Goal: Find specific page/section: Find specific page/section

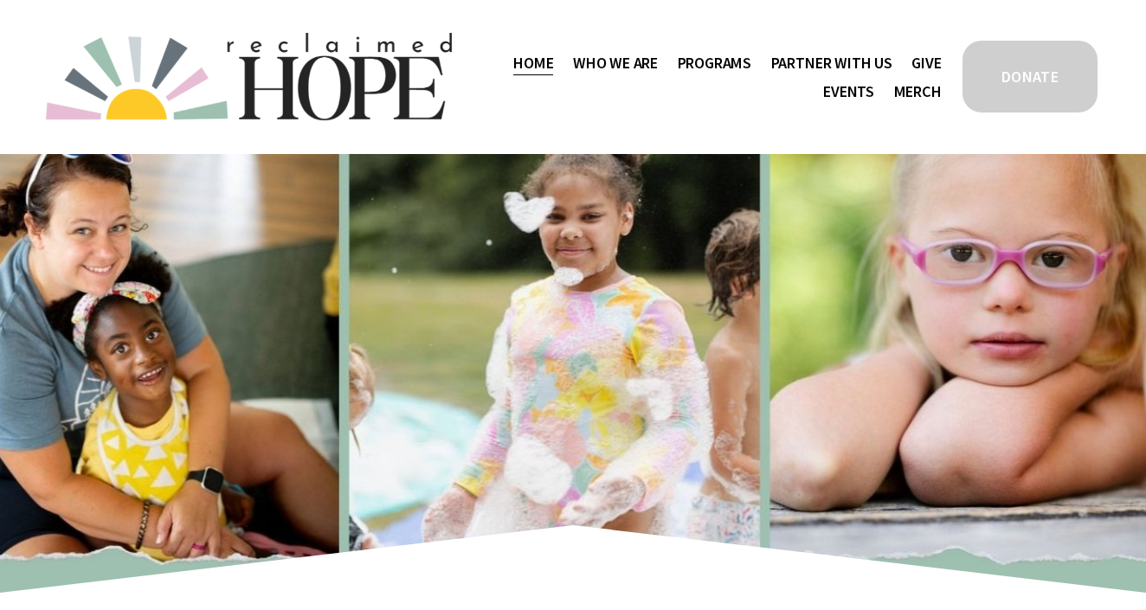
click at [0, 0] on span "Staff & Board" at bounding box center [0, 0] width 0 height 0
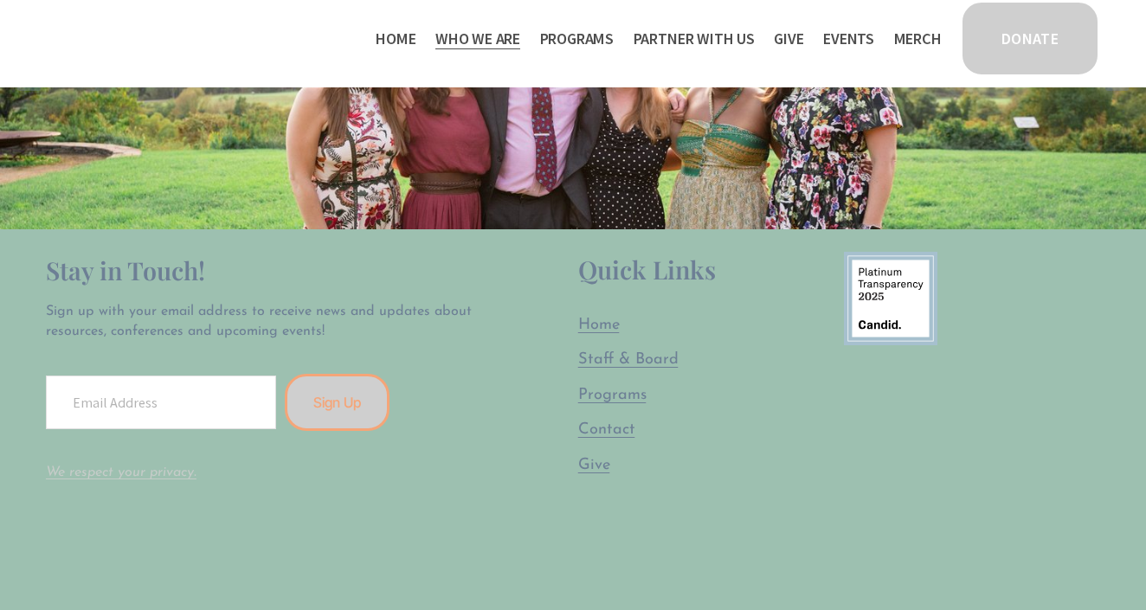
scroll to position [2776, 0]
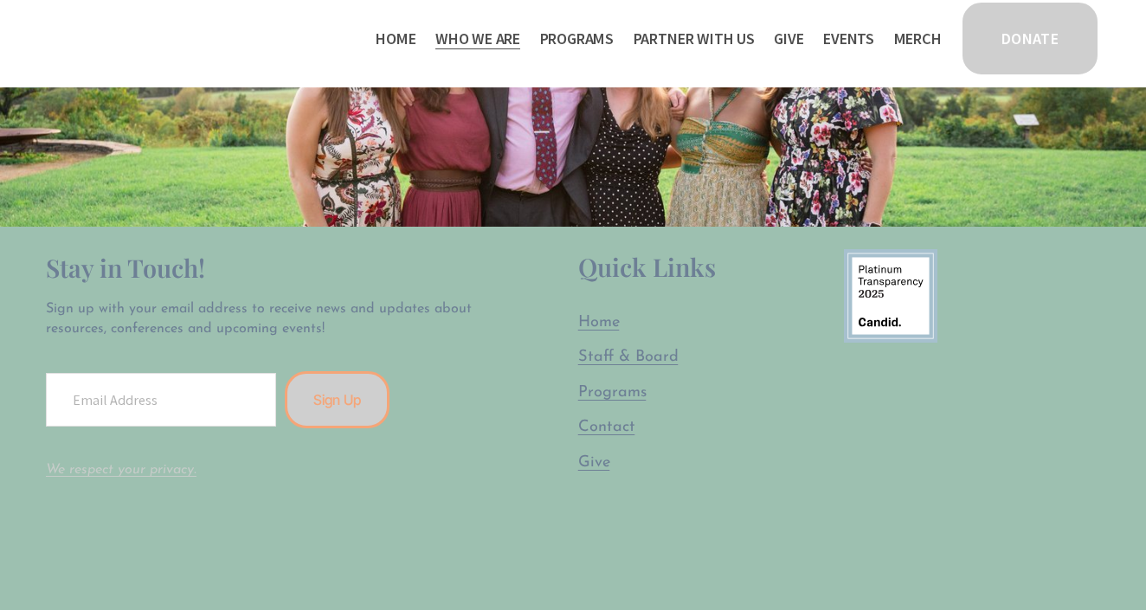
click at [628, 356] on span "Staff & Board" at bounding box center [628, 357] width 100 height 16
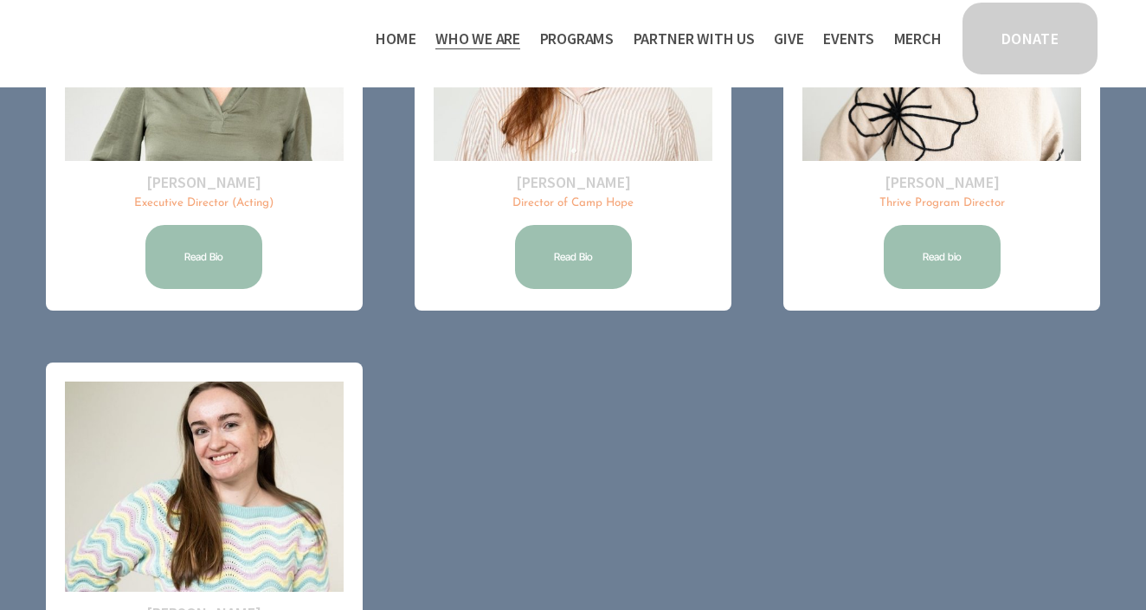
scroll to position [330, 0]
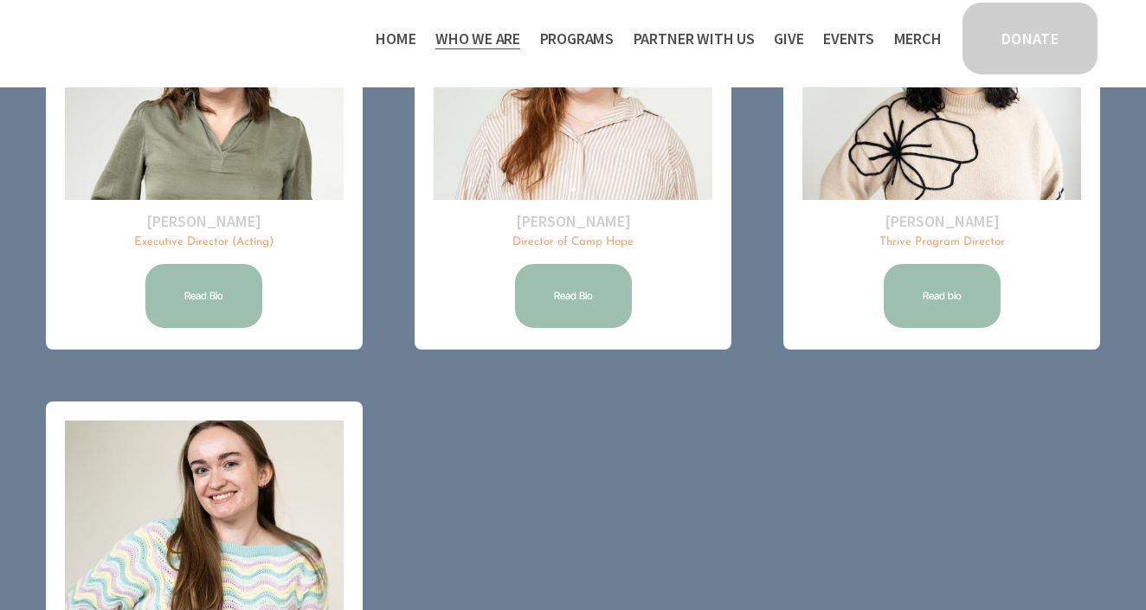
click at [377, 47] on link "Home" at bounding box center [396, 38] width 40 height 29
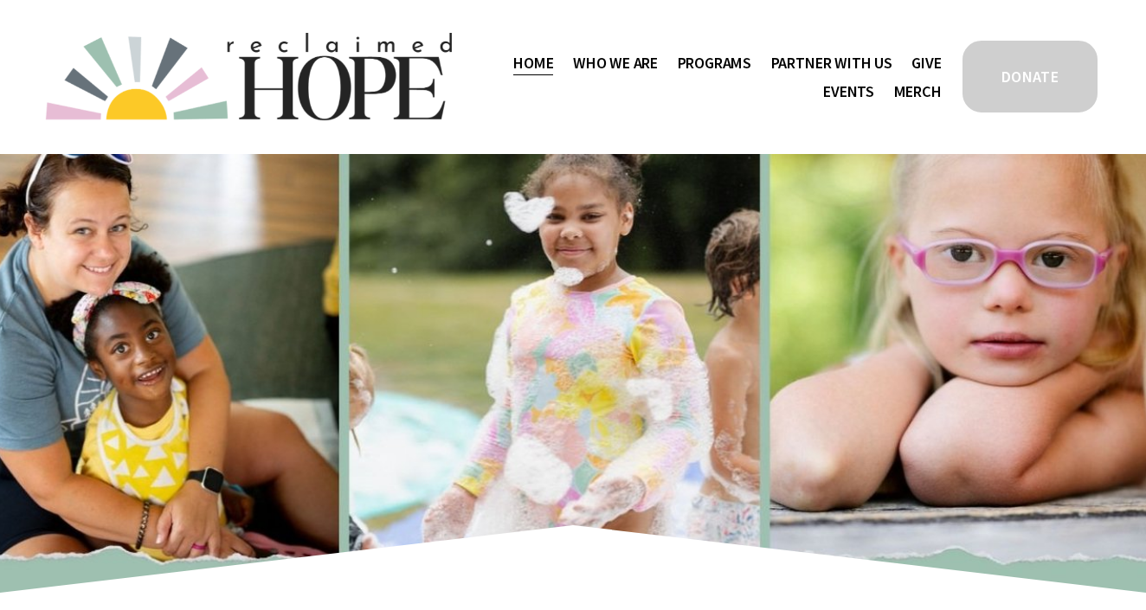
click at [0, 0] on span "Staff & Board" at bounding box center [0, 0] width 0 height 0
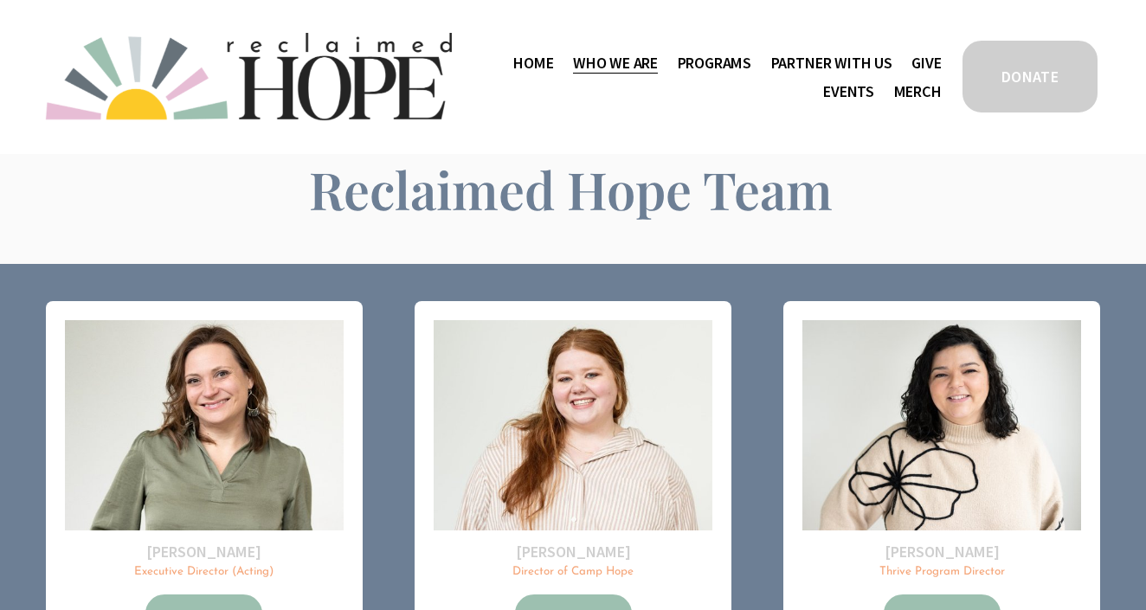
scroll to position [376, 0]
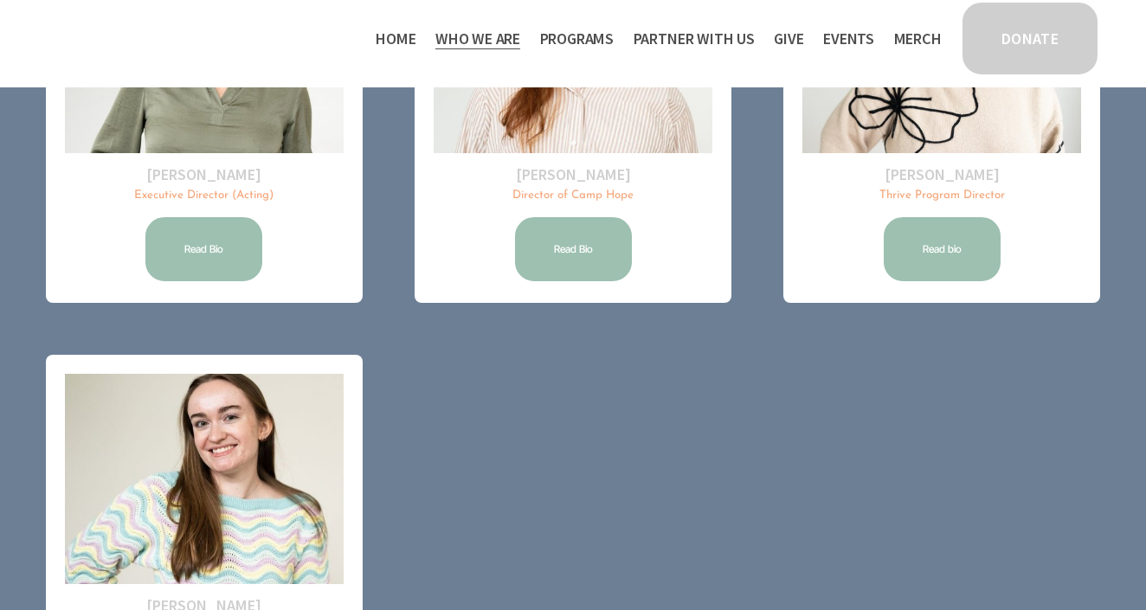
click at [252, 247] on link "Read Bio" at bounding box center [204, 249] width 122 height 69
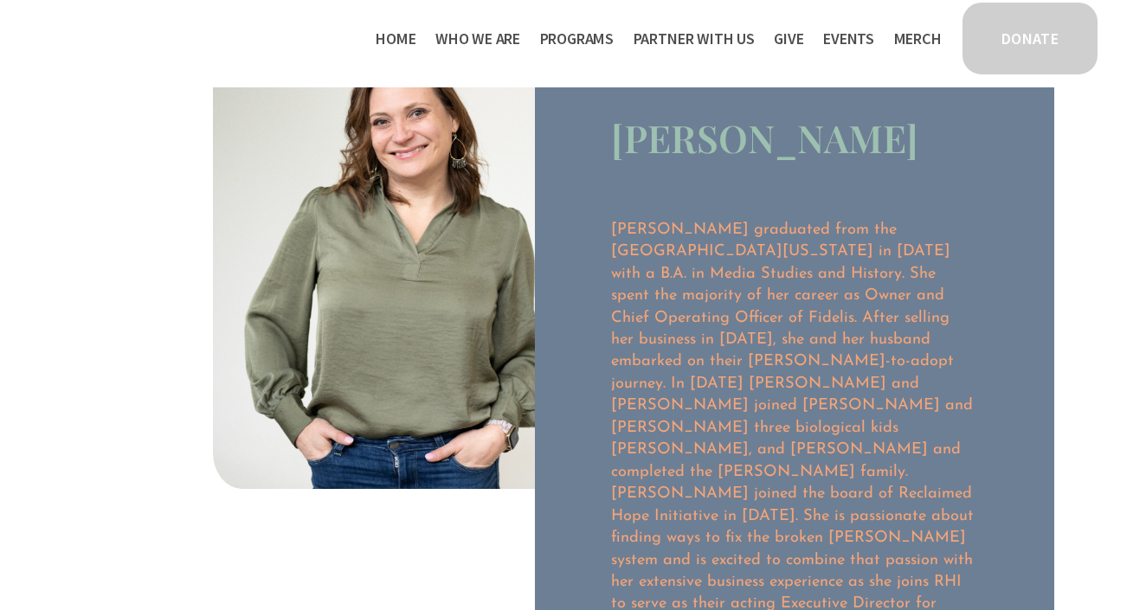
scroll to position [99, 0]
